Goal: Task Accomplishment & Management: Complete application form

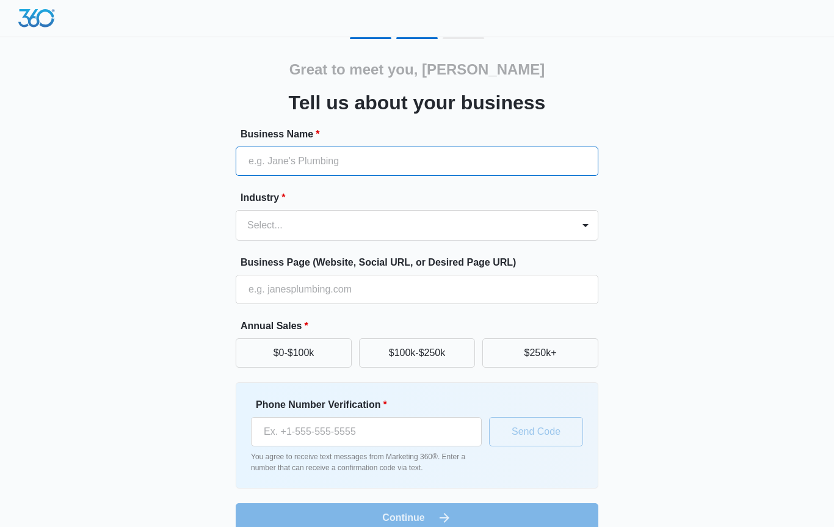
click at [362, 167] on input "Business Name *" at bounding box center [417, 161] width 363 height 29
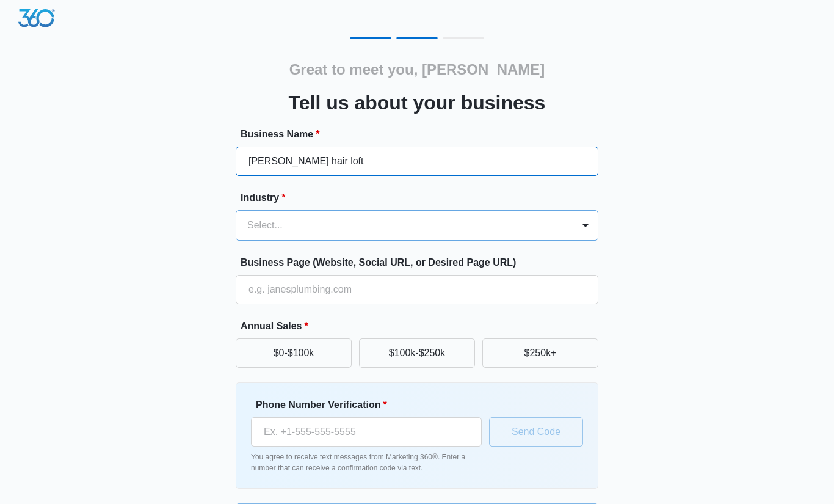
type input "[PERSON_NAME] hair loft"
click at [324, 227] on div at bounding box center [402, 225] width 310 height 17
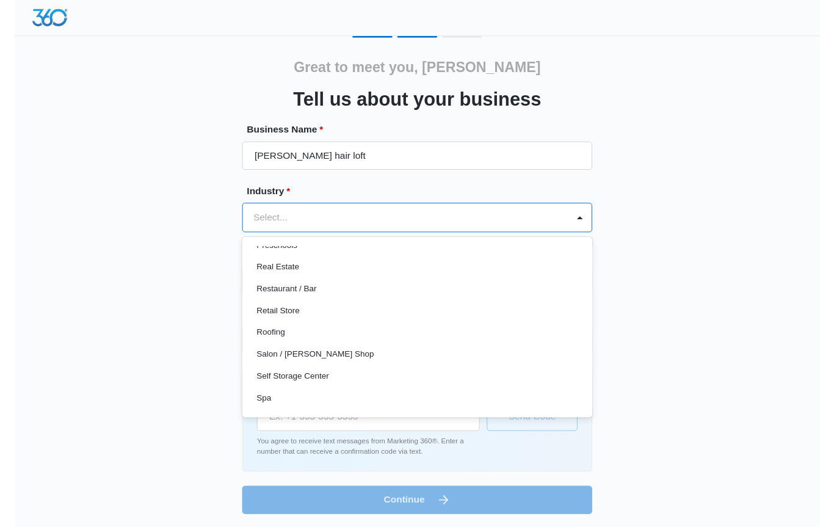
scroll to position [852, 0]
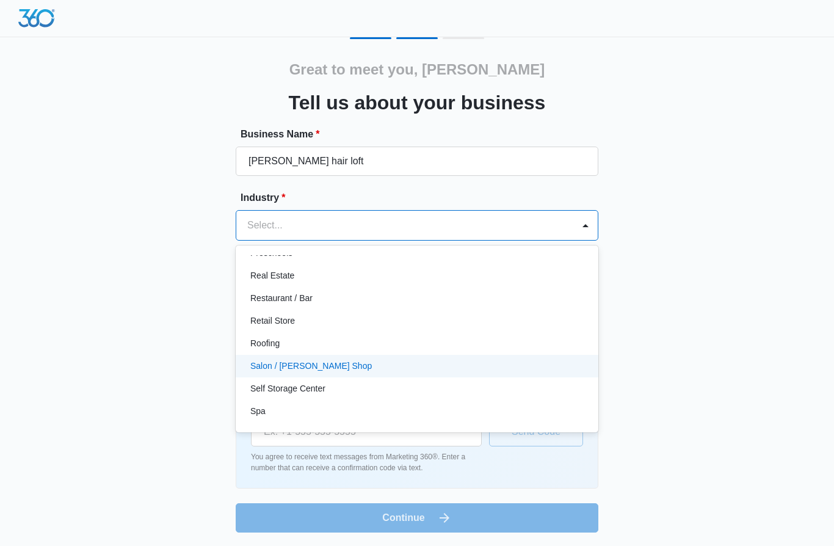
click at [271, 373] on div "Salon / [PERSON_NAME] Shop" at bounding box center [417, 366] width 363 height 23
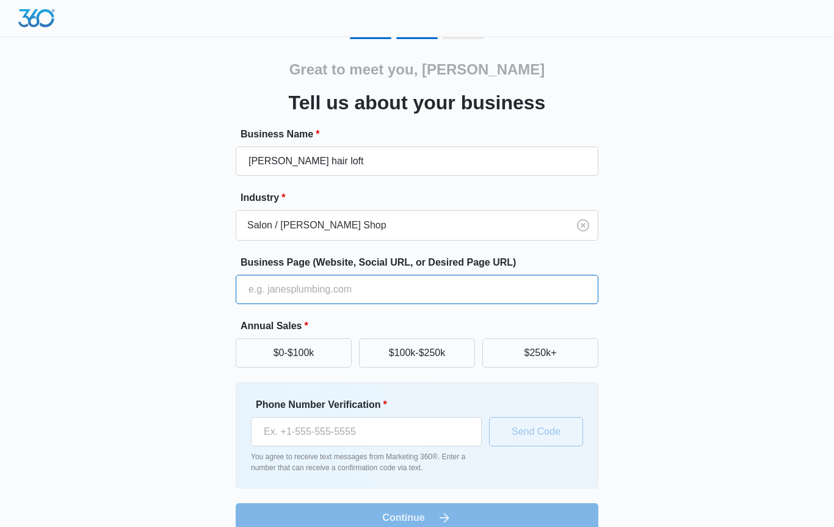
click at [319, 292] on input "Business Page (Website, Social URL, or Desired Page URL)" at bounding box center [417, 289] width 363 height 29
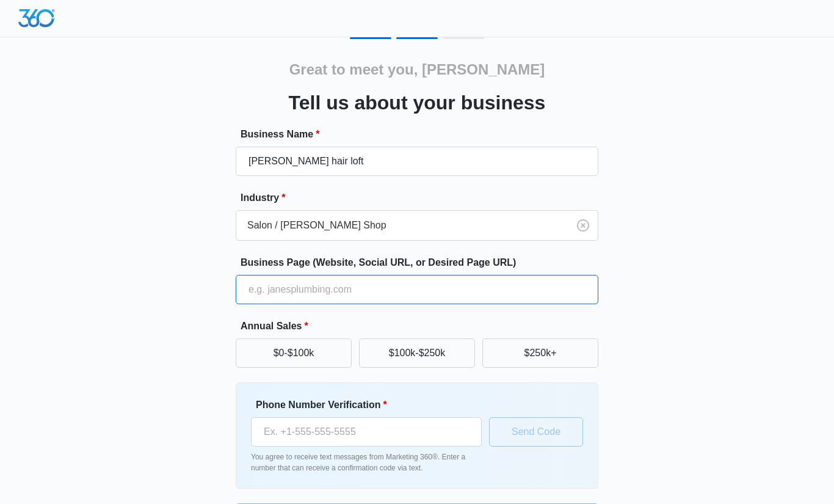
click at [363, 289] on input "Business Page (Website, Social URL, or Desired Page URL)" at bounding box center [417, 289] width 363 height 29
paste input "[URL][DOMAIN_NAME]"
type input "[URL][DOMAIN_NAME]"
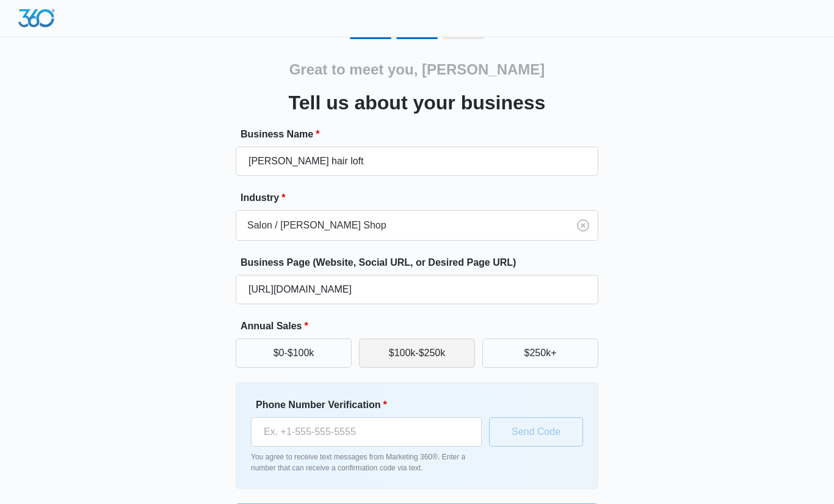
click at [407, 354] on button "$100k-$250k" at bounding box center [417, 352] width 116 height 29
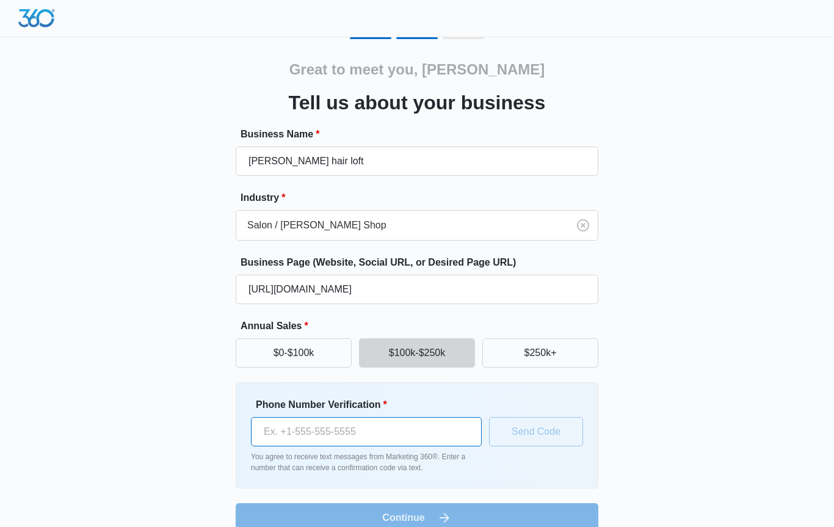
click at [393, 428] on input "Phone Number Verification *" at bounding box center [366, 431] width 231 height 29
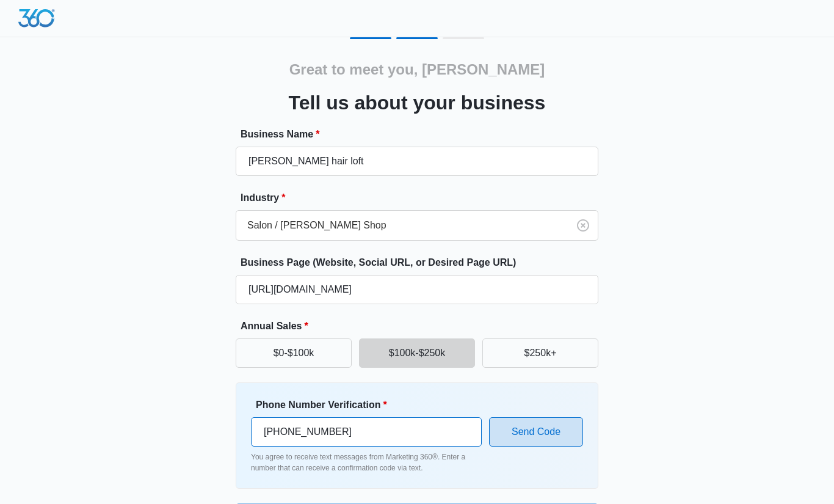
type input "[PHONE_NUMBER]"
click at [562, 429] on button "Send Code" at bounding box center [536, 431] width 94 height 29
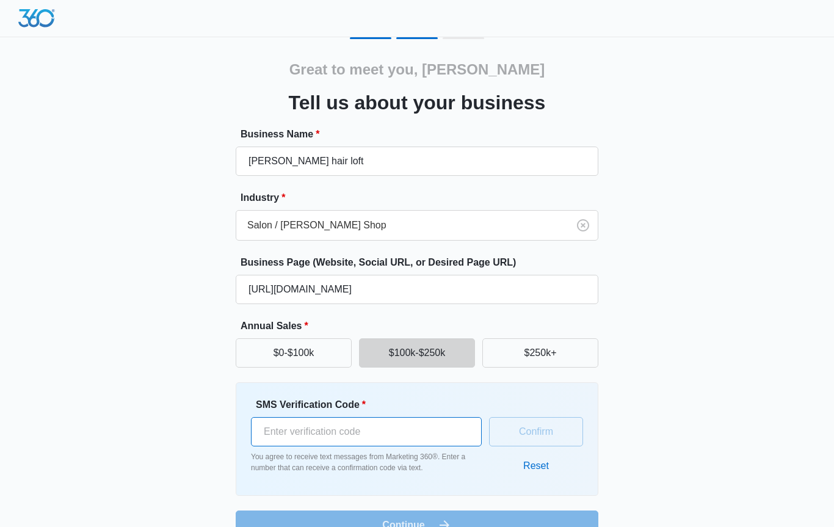
click at [403, 431] on input "SMS Verification Code *" at bounding box center [366, 431] width 231 height 29
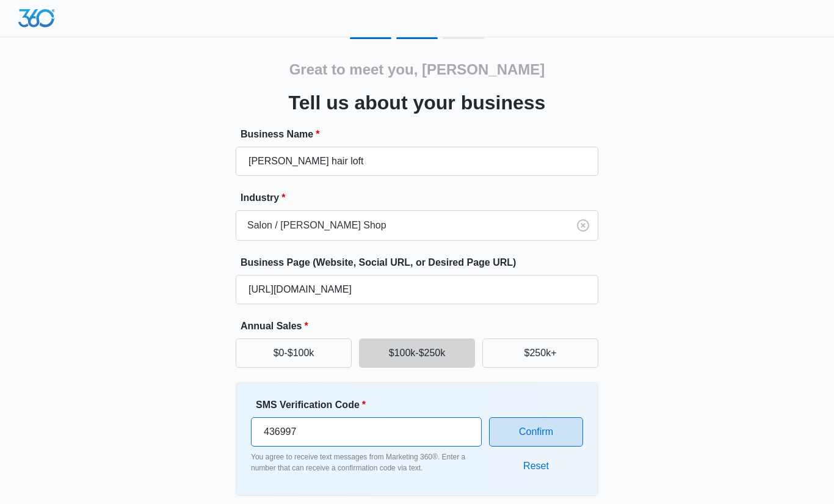
type input "436997"
click at [558, 426] on button "Confirm" at bounding box center [536, 431] width 94 height 29
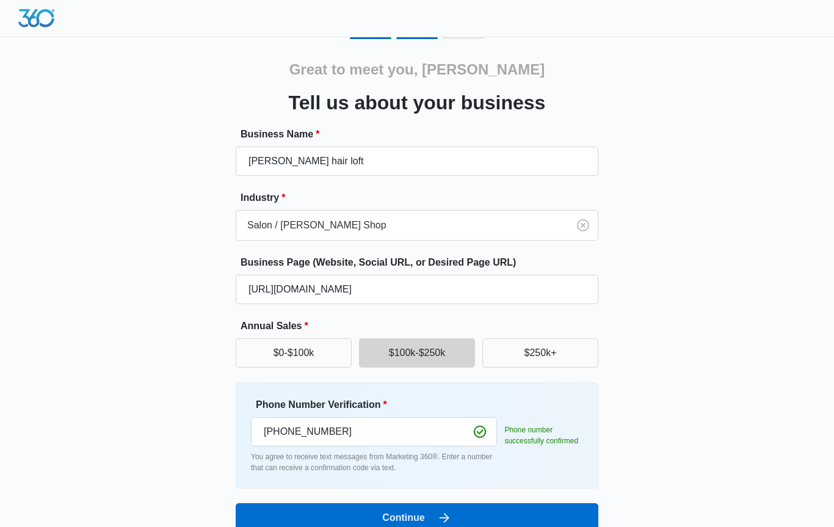
scroll to position [20, 0]
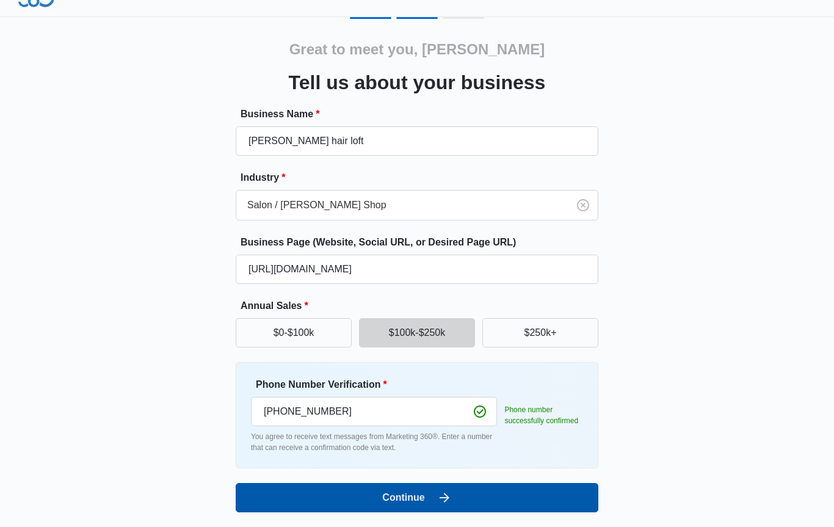
click at [260, 496] on button "Continue" at bounding box center [417, 497] width 363 height 29
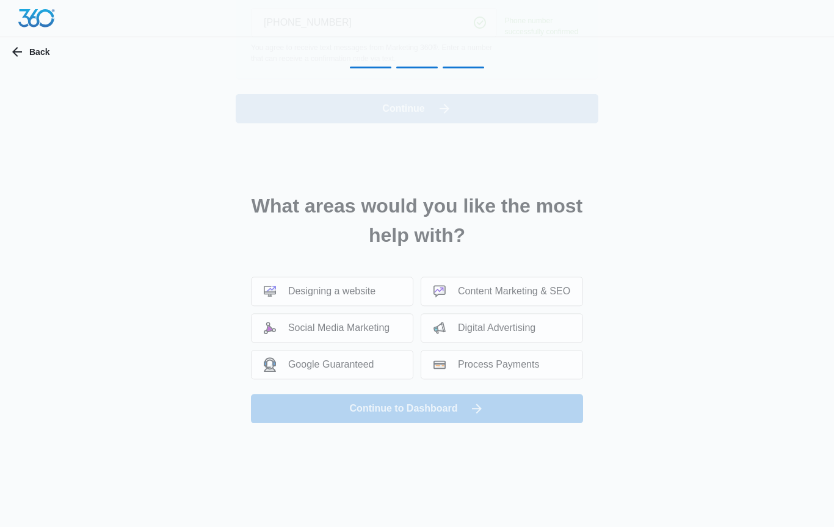
scroll to position [0, 0]
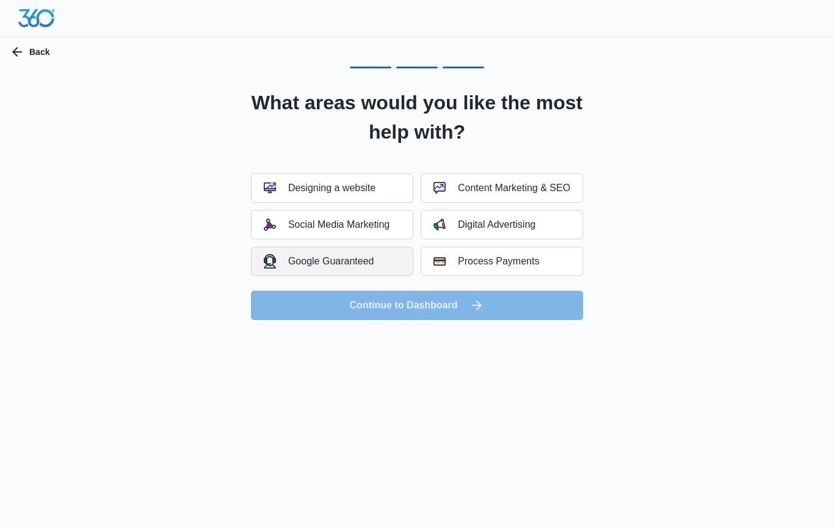
click at [360, 262] on div "Google Guaranteed" at bounding box center [319, 261] width 111 height 14
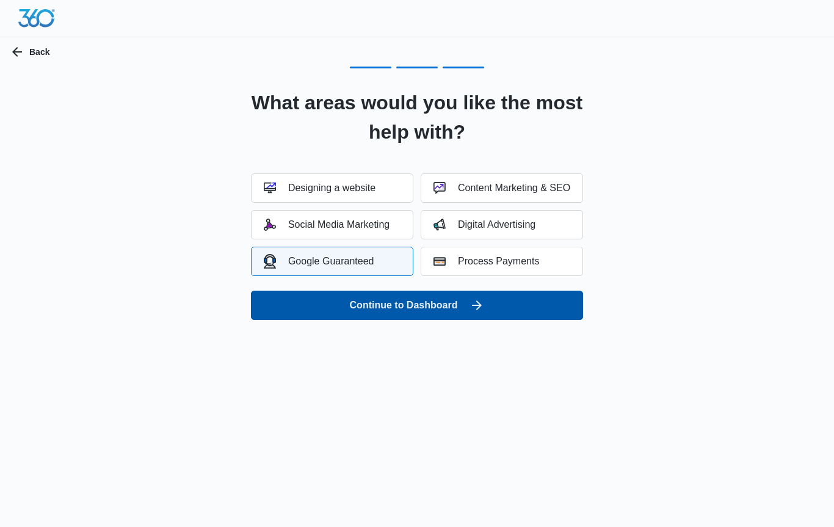
click at [403, 302] on button "Continue to Dashboard" at bounding box center [417, 305] width 332 height 29
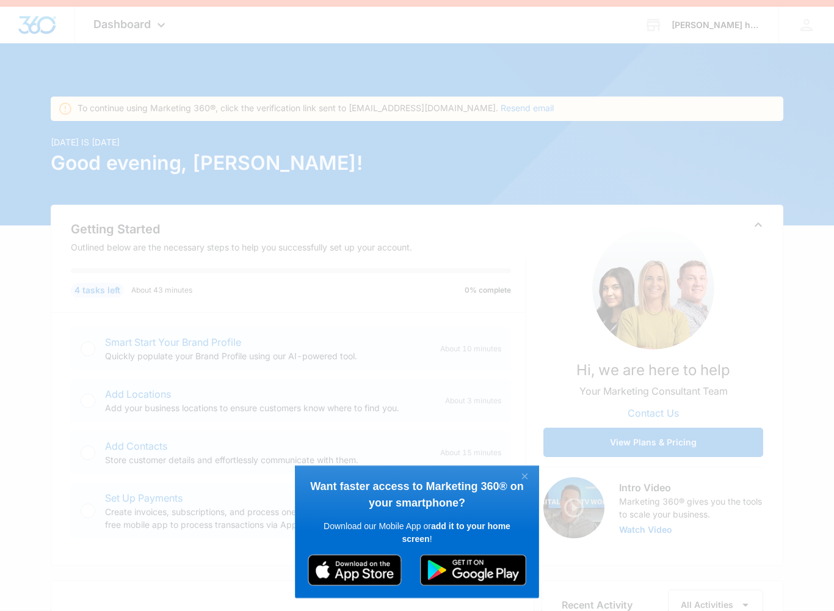
scroll to position [31, 0]
click at [526, 470] on link "×" at bounding box center [524, 477] width 21 height 16
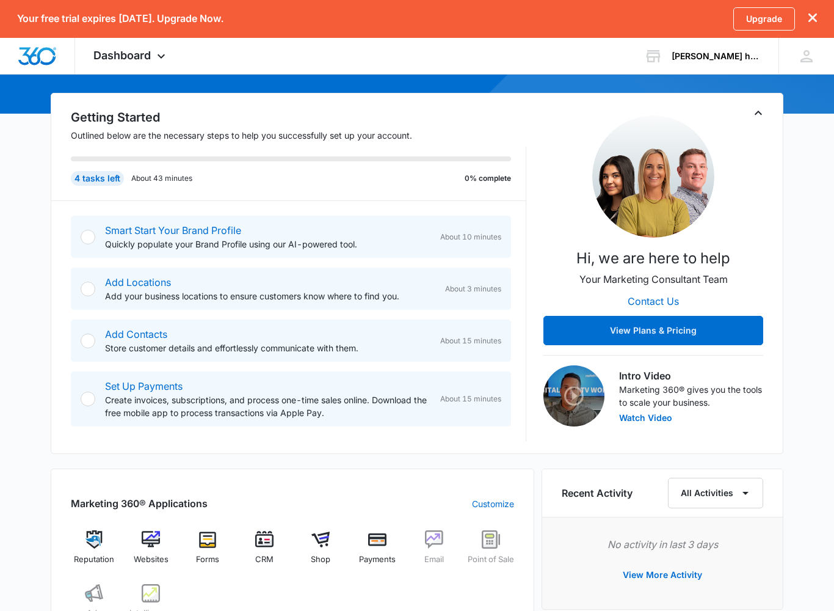
scroll to position [143, 0]
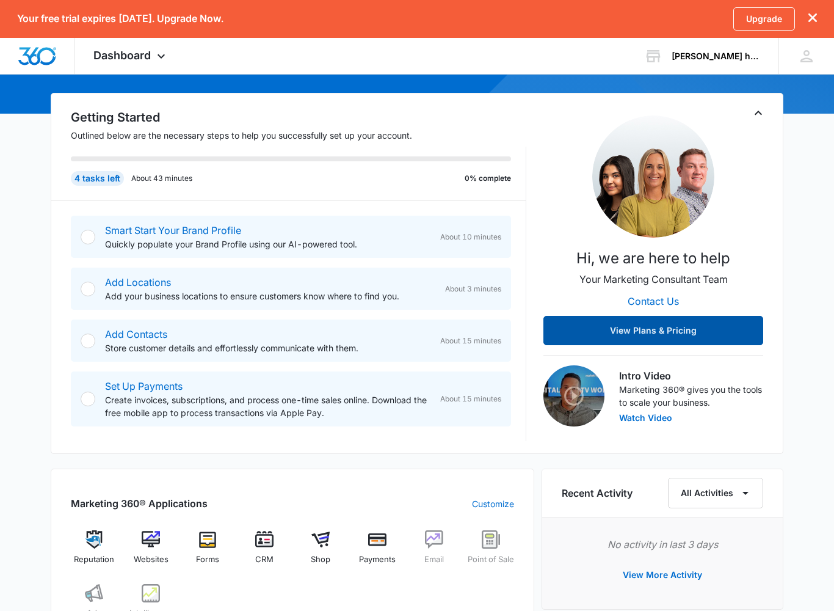
click at [616, 334] on button "View Plans & Pricing" at bounding box center [654, 330] width 220 height 29
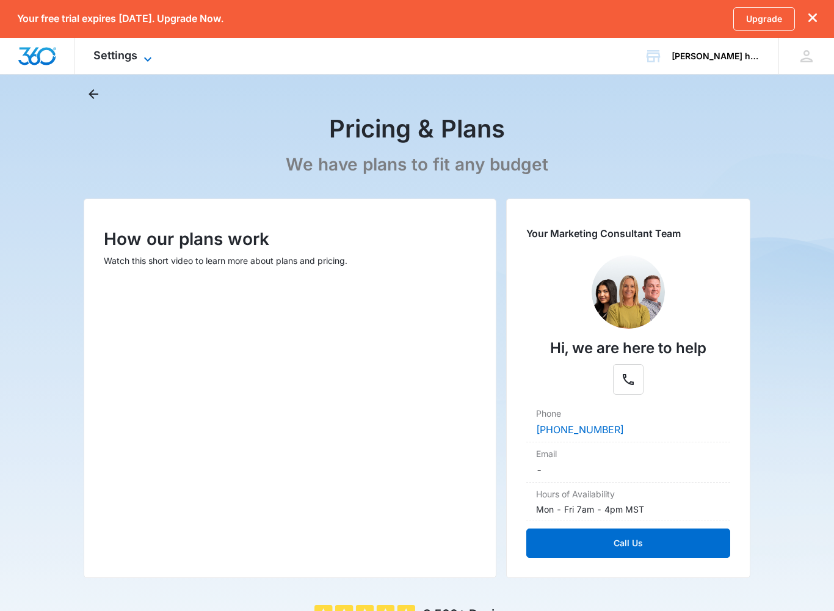
scroll to position [28, 0]
click at [145, 58] on icon at bounding box center [147, 59] width 7 height 4
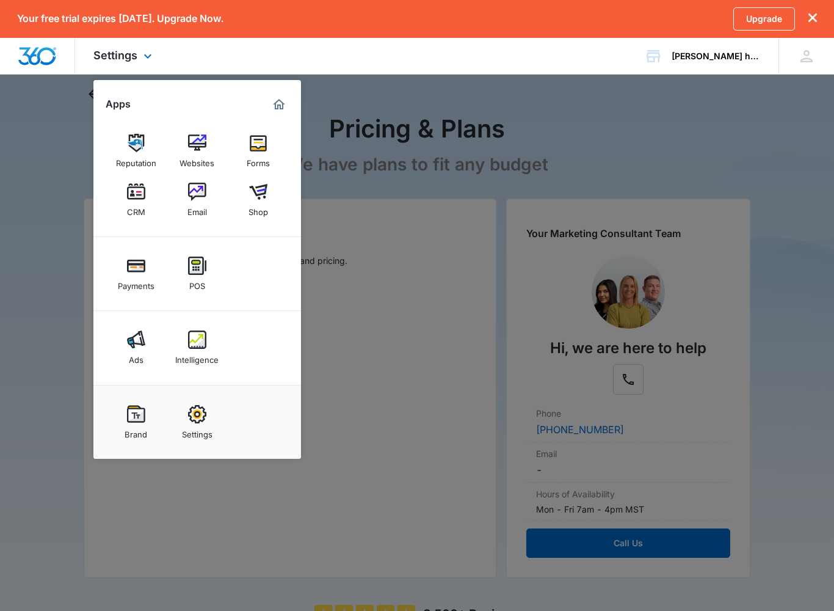
click at [52, 403] on div at bounding box center [417, 305] width 834 height 611
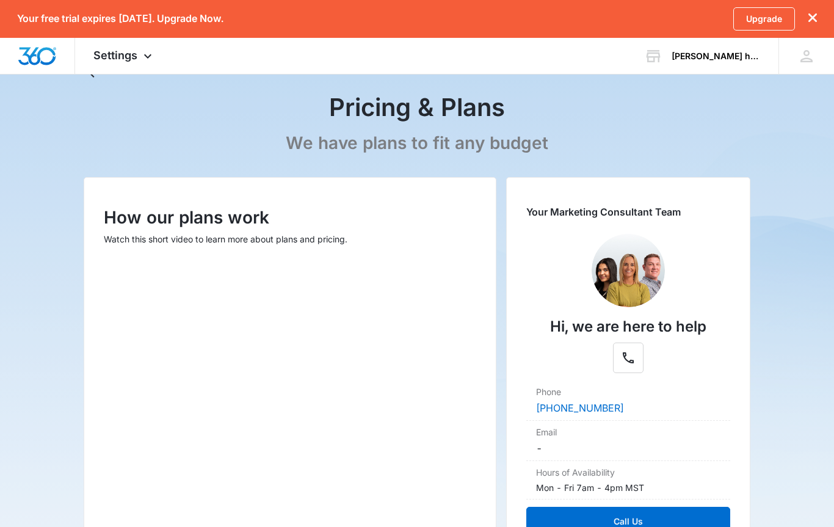
scroll to position [0, 0]
